Goal: Find specific page/section: Find specific page/section

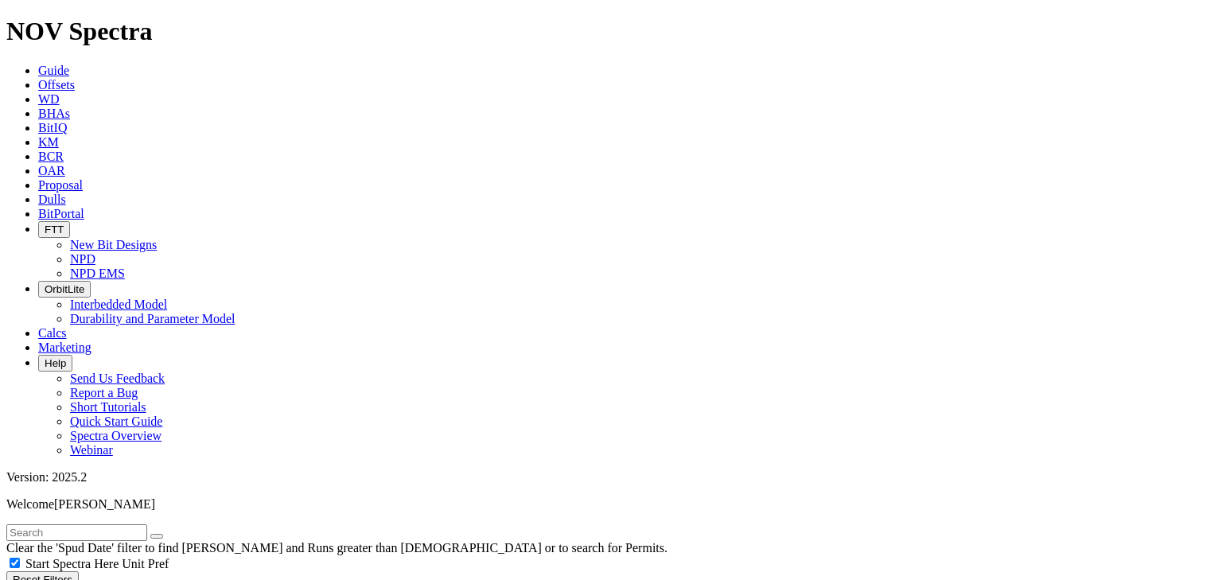
click at [70, 221] on button "FTT" at bounding box center [54, 229] width 32 height 17
click at [125, 267] on link "NPD EMS" at bounding box center [97, 274] width 55 height 14
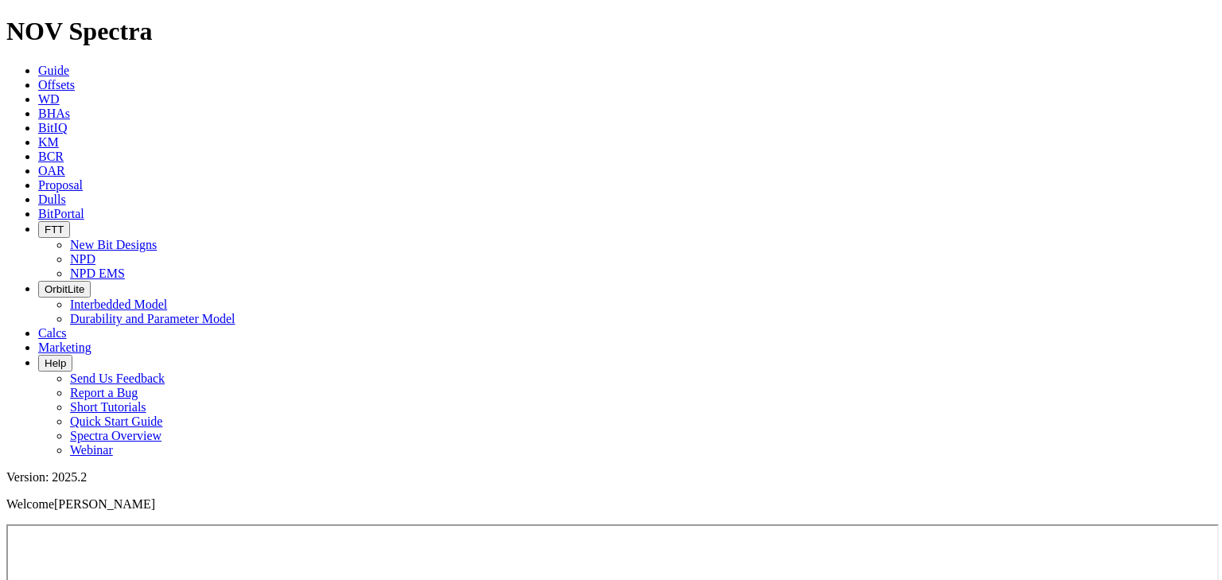
click at [70, 221] on button "FTT" at bounding box center [54, 229] width 32 height 17
click at [95, 252] on link "NPD" at bounding box center [82, 259] width 25 height 14
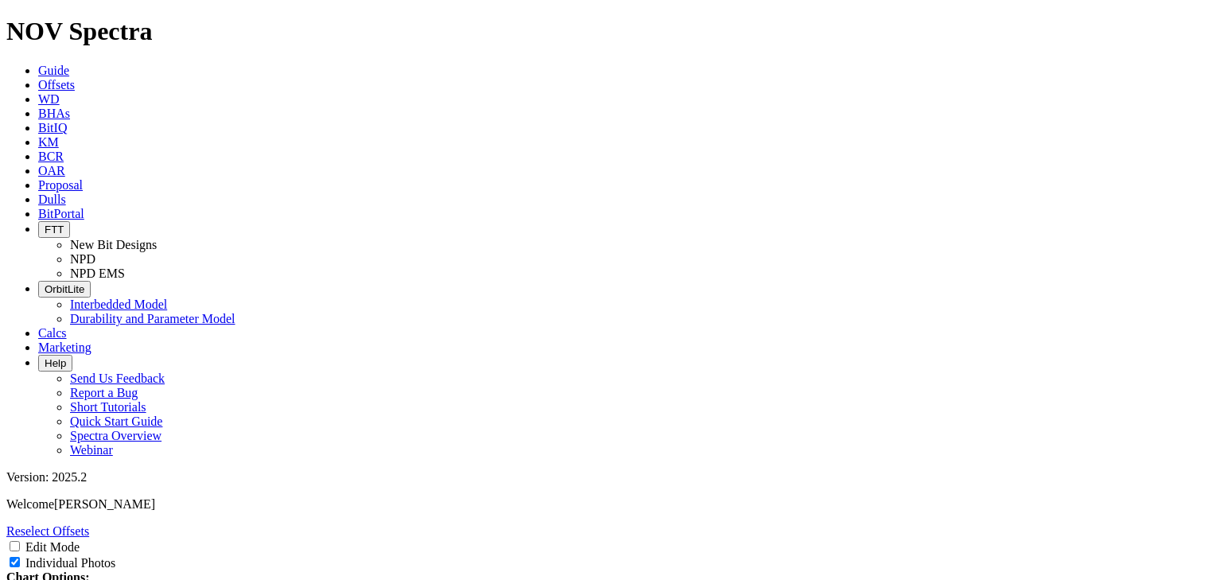
select select "Other"
